Goal: Go to known website: Access a specific website the user already knows

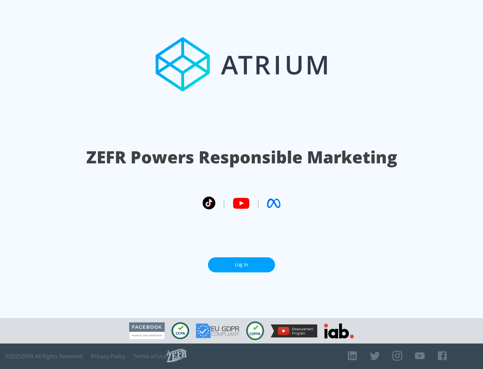
click at [241, 262] on link "Log In" at bounding box center [241, 264] width 67 height 15
